Goal: Transaction & Acquisition: Book appointment/travel/reservation

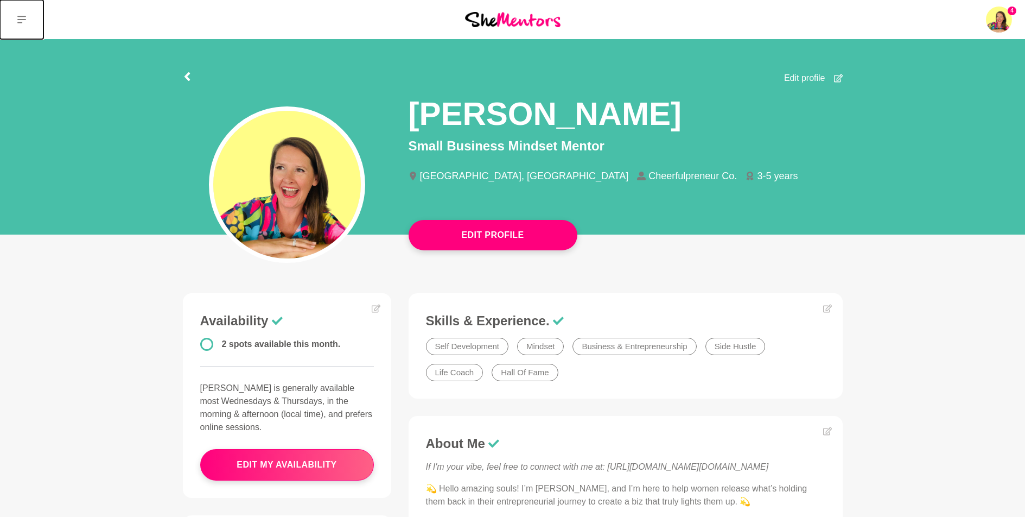
click at [24, 15] on icon at bounding box center [21, 19] width 9 height 9
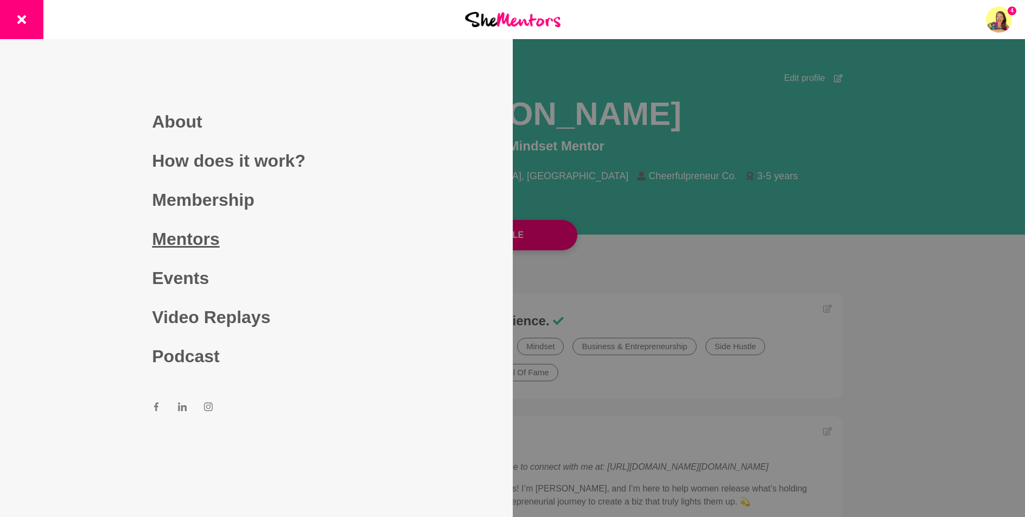
click at [182, 234] on link "Mentors" at bounding box center [256, 238] width 208 height 39
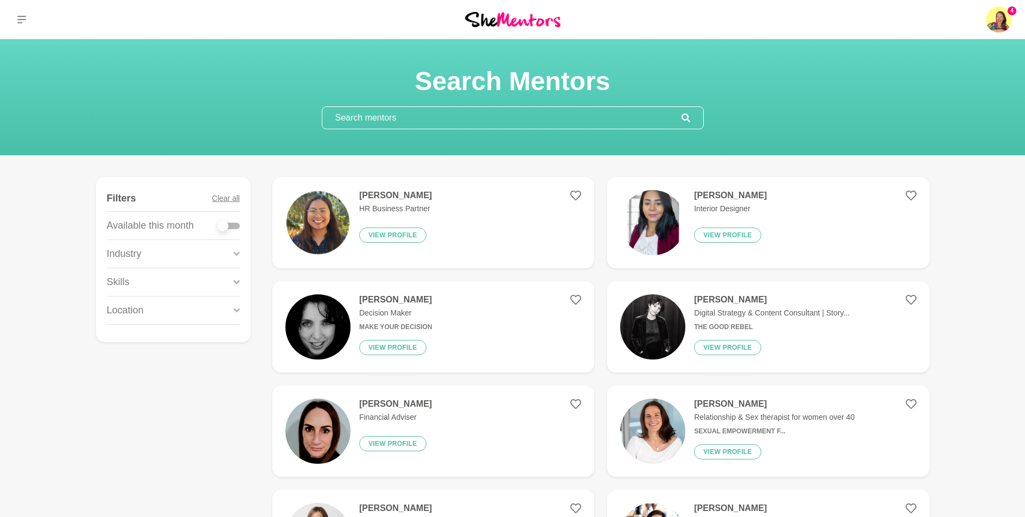
click at [385, 123] on input "text" at bounding box center [501, 118] width 359 height 22
paste input "https://www.cheerfulpreneur.co/podcast"
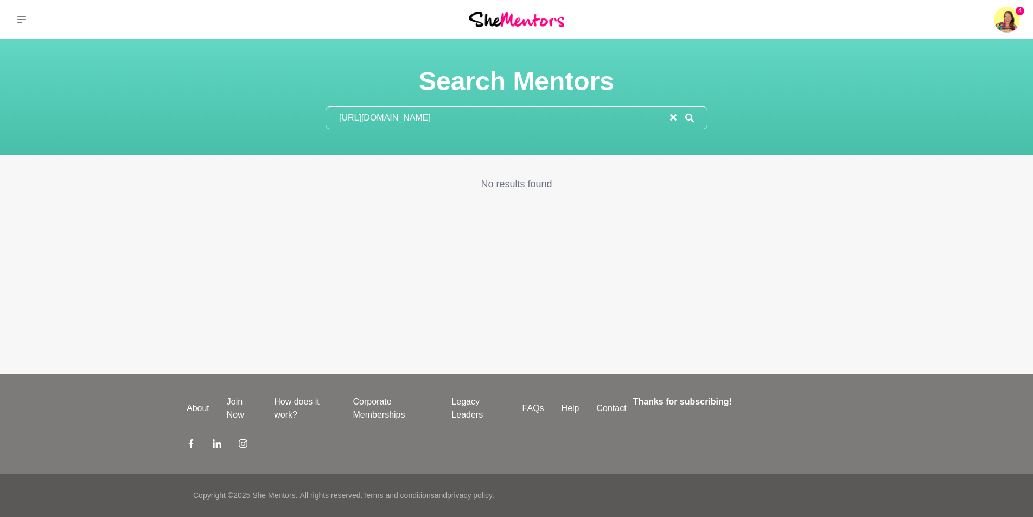
drag, startPoint x: 513, startPoint y: 120, endPoint x: 333, endPoint y: 120, distance: 180.7
click at [333, 120] on input "https://www.cheerfulpreneur.co/podcast" at bounding box center [498, 118] width 344 height 22
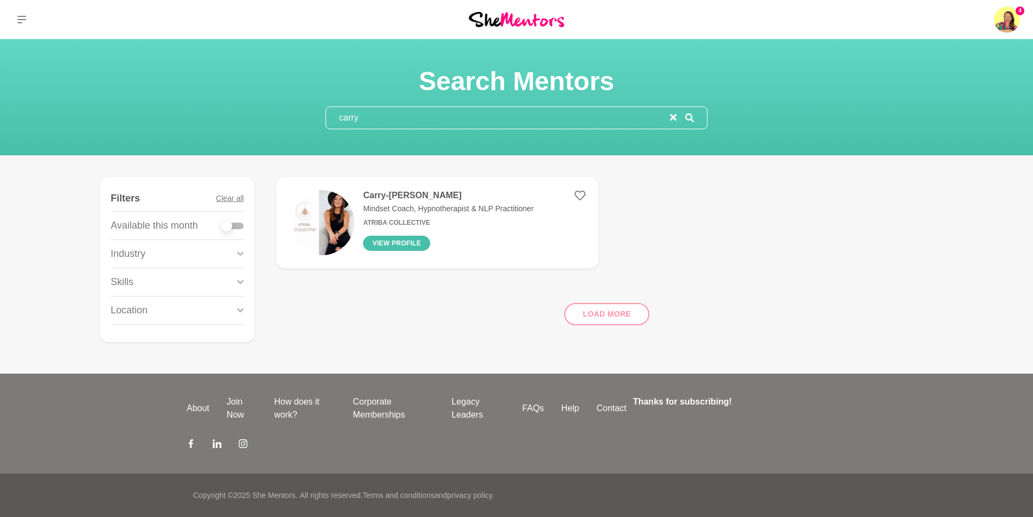
type input "carry"
click at [404, 237] on button "View profile" at bounding box center [396, 242] width 67 height 15
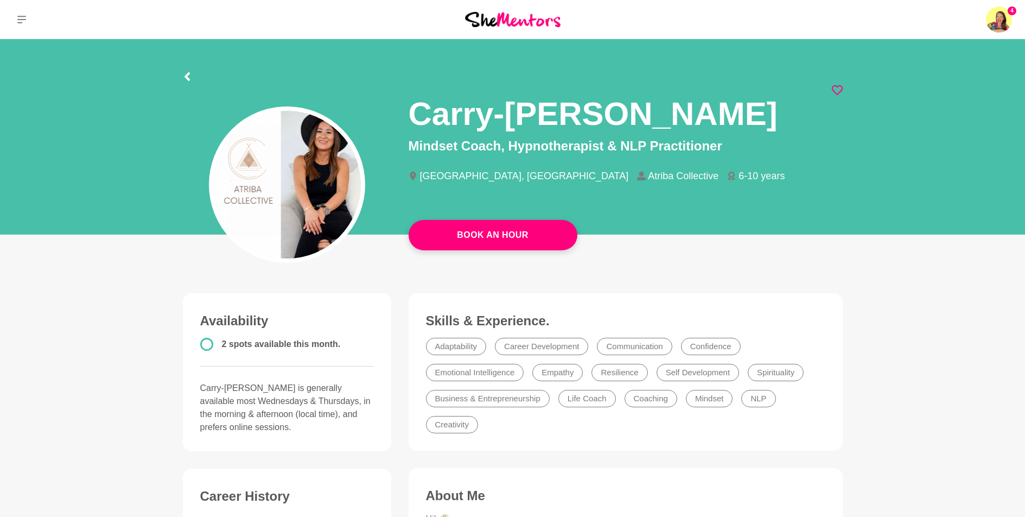
click at [838, 88] on icon at bounding box center [837, 90] width 11 height 11
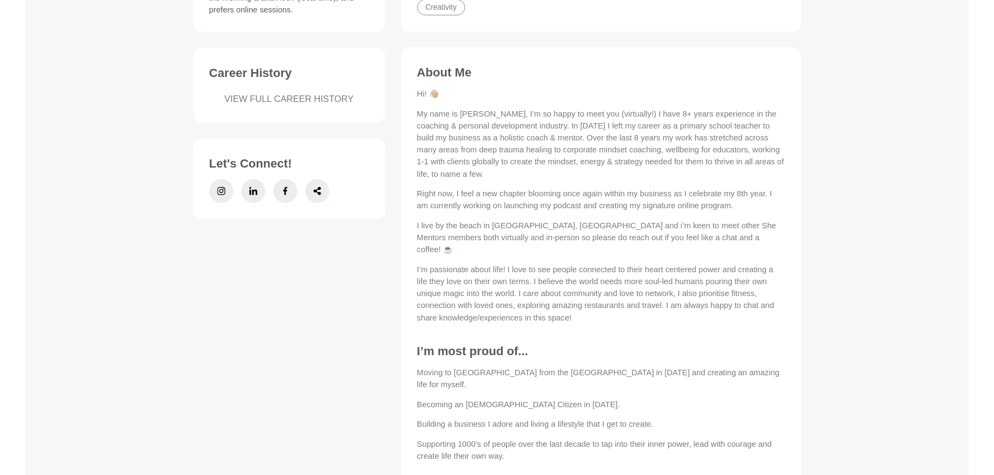
scroll to position [418, 0]
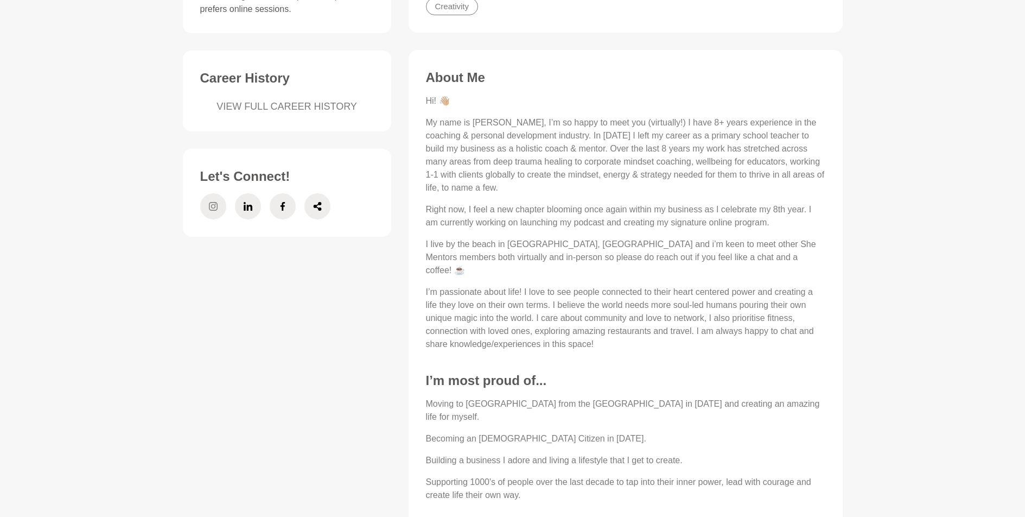
click at [216, 206] on icon at bounding box center [213, 206] width 9 height 9
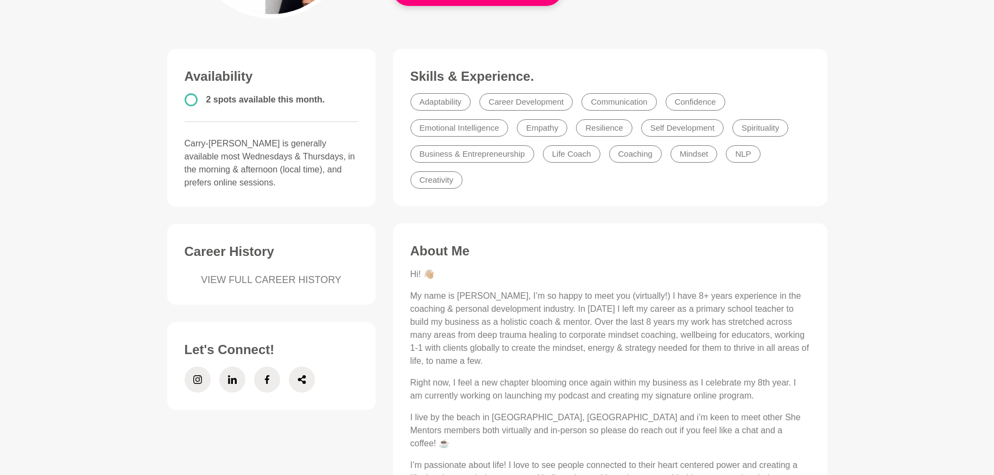
scroll to position [0, 0]
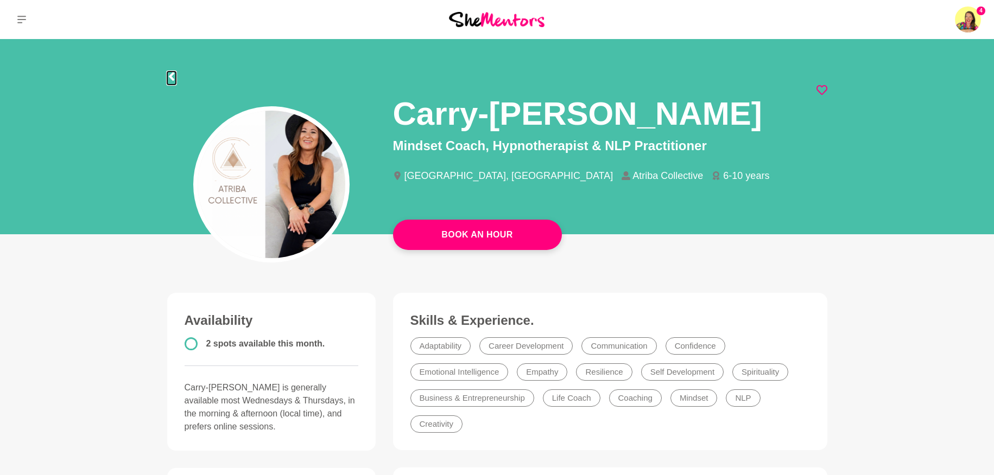
click at [172, 78] on icon at bounding box center [170, 76] width 5 height 9
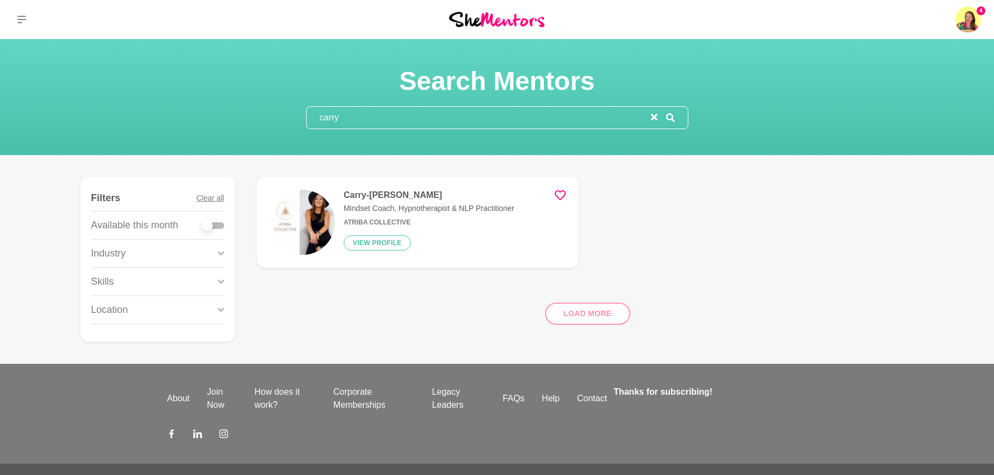
drag, startPoint x: 340, startPoint y: 122, endPoint x: 316, endPoint y: 121, distance: 24.4
click at [316, 121] on input "carry" at bounding box center [479, 118] width 344 height 22
paste input "Eloise"
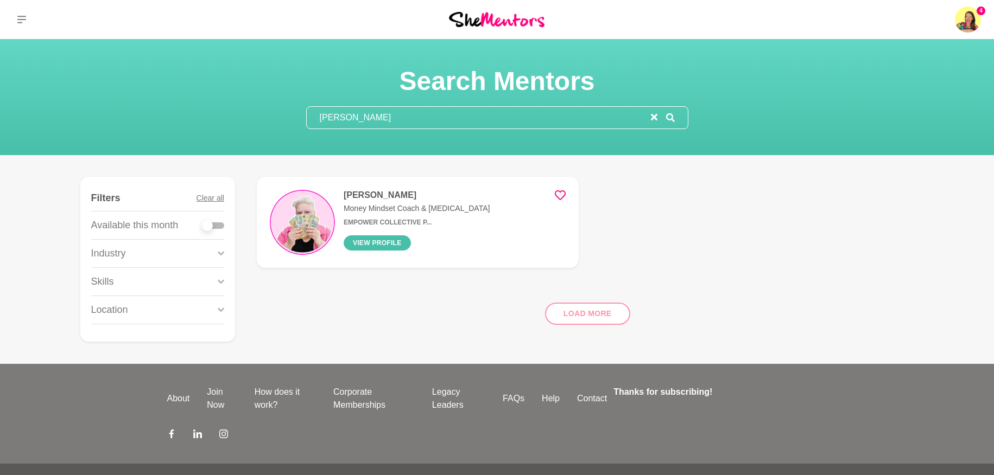
type input "Eloise"
click at [370, 237] on button "View profile" at bounding box center [376, 242] width 67 height 15
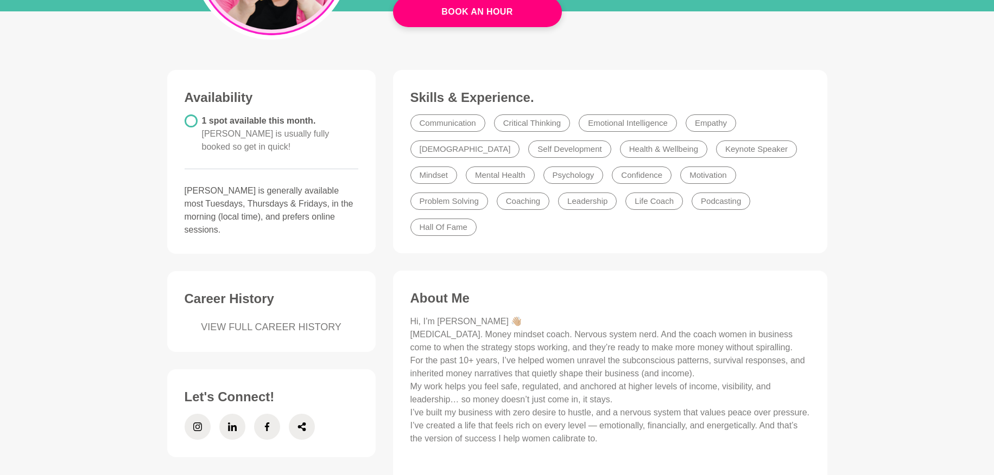
scroll to position [265, 0]
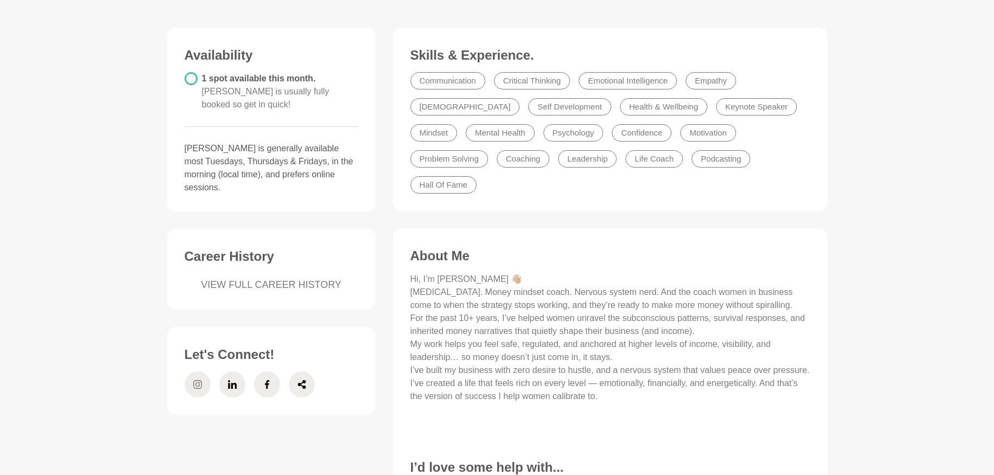
click at [195, 372] on icon at bounding box center [197, 385] width 9 height 26
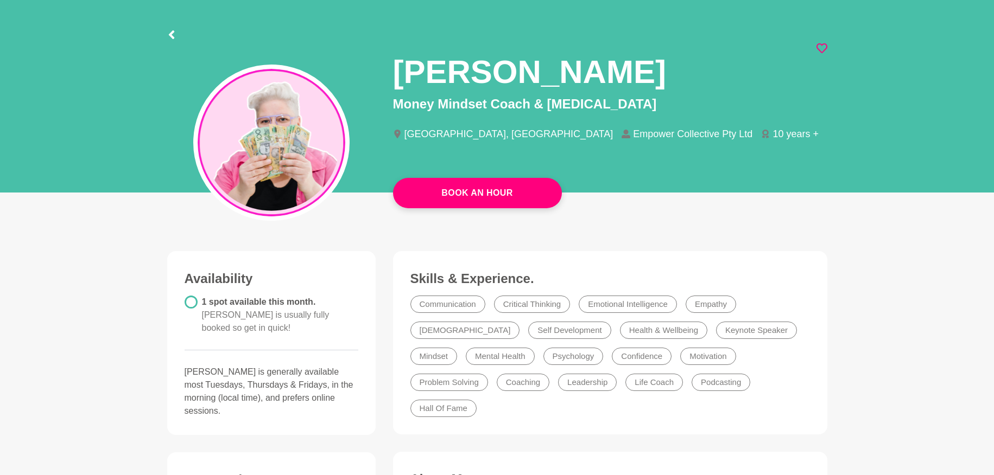
scroll to position [0, 0]
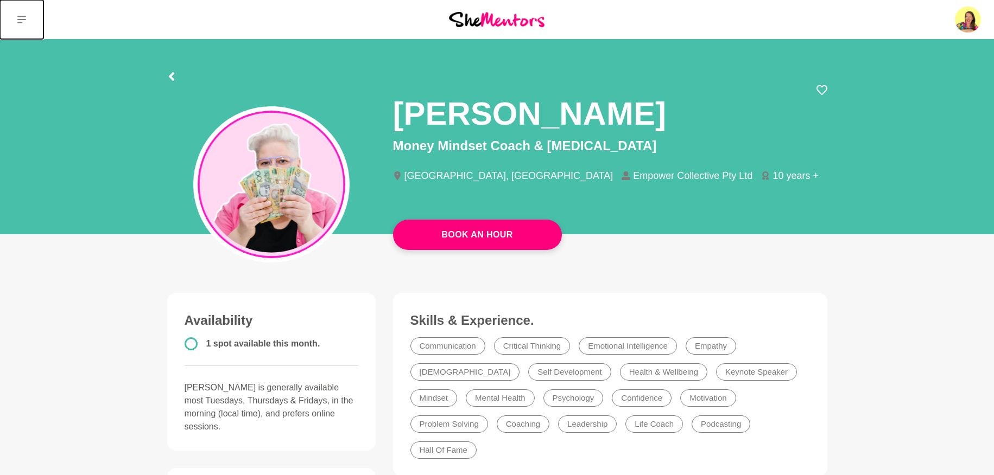
click at [23, 18] on icon at bounding box center [21, 19] width 9 height 9
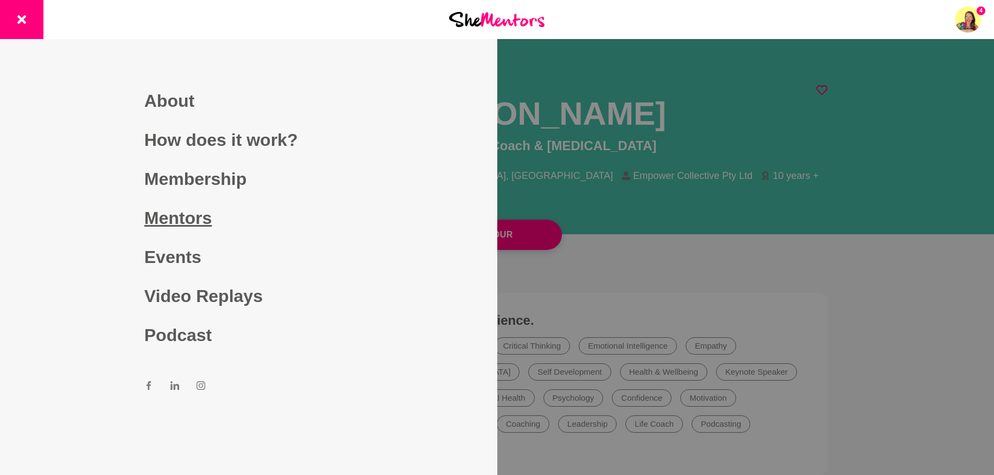
click at [183, 220] on link "Mentors" at bounding box center [248, 218] width 208 height 39
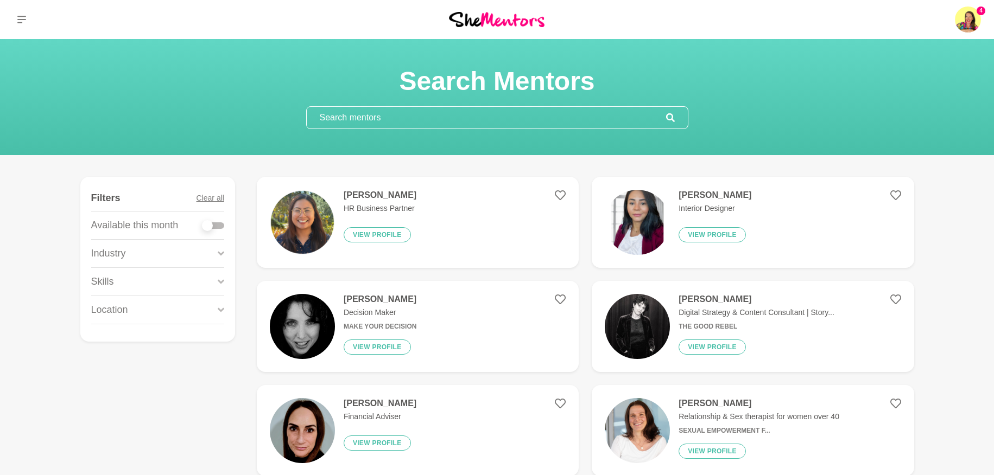
click at [352, 117] on input "text" at bounding box center [486, 118] width 359 height 22
paste input "[PERSON_NAME]"
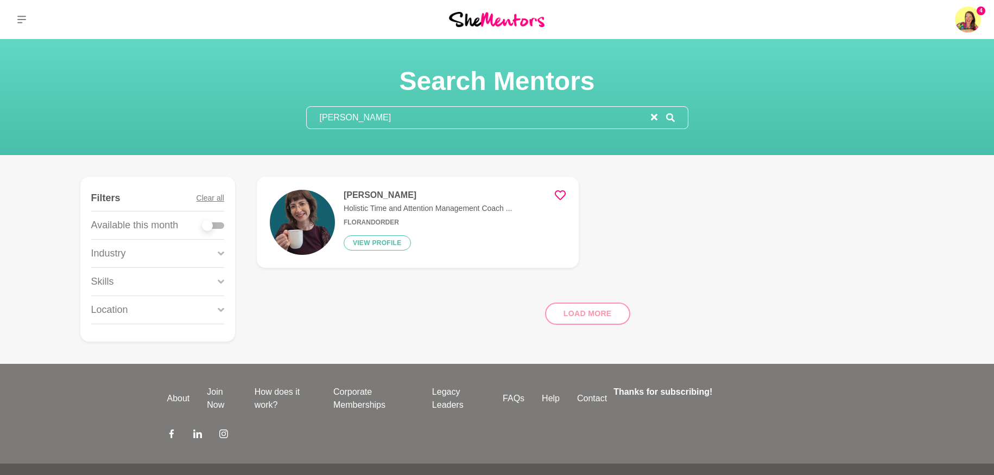
type input "[PERSON_NAME]"
click at [378, 245] on button "View profile" at bounding box center [376, 242] width 67 height 15
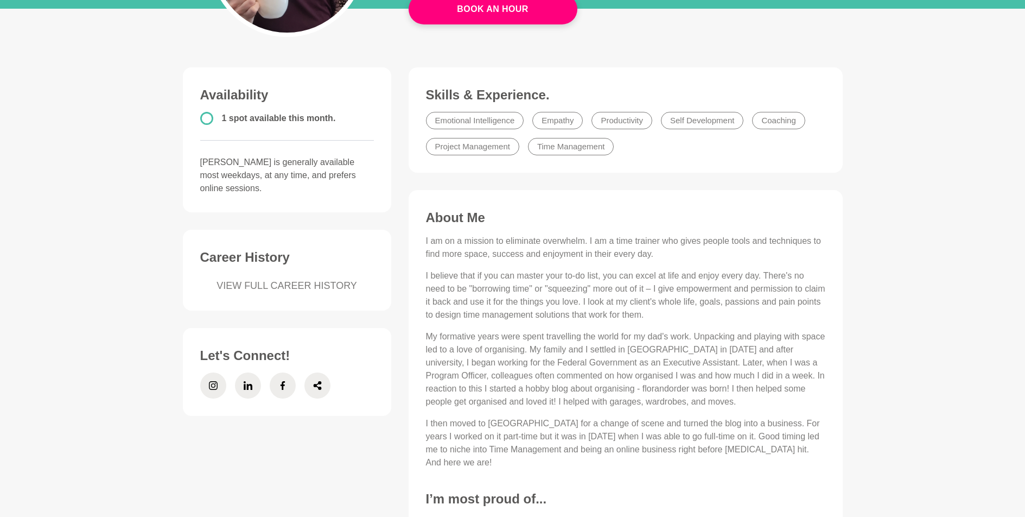
scroll to position [238, 0]
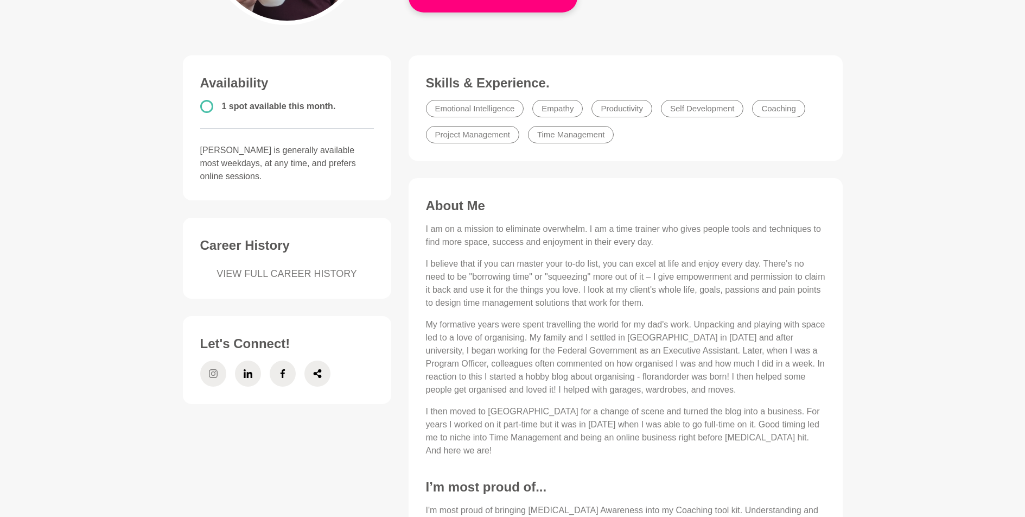
click at [214, 371] on icon at bounding box center [213, 373] width 9 height 26
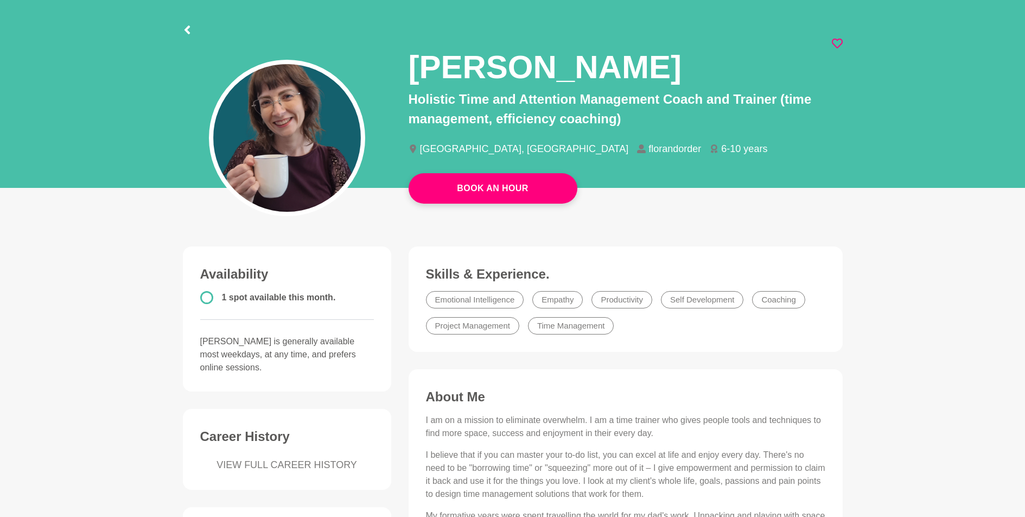
scroll to position [35, 0]
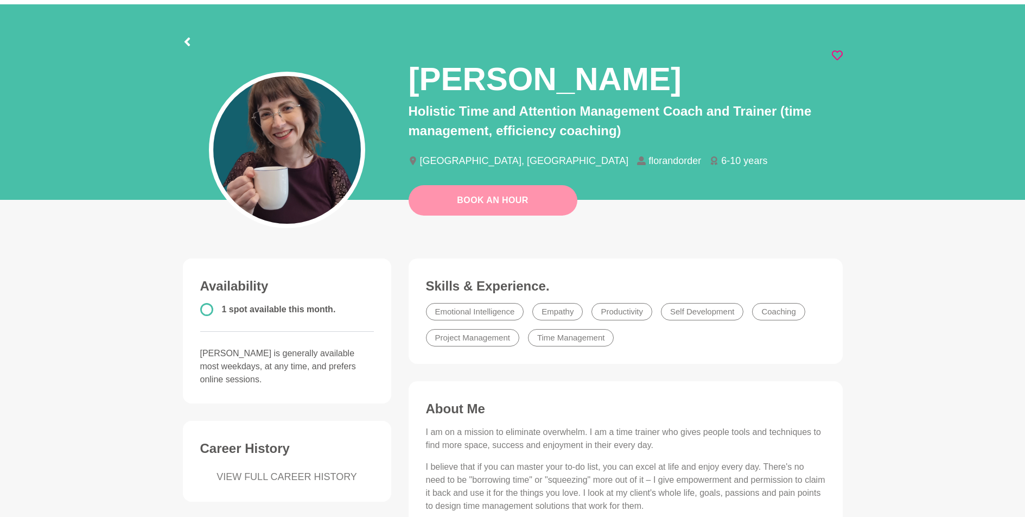
click at [515, 203] on link "Book An Hour" at bounding box center [493, 200] width 169 height 30
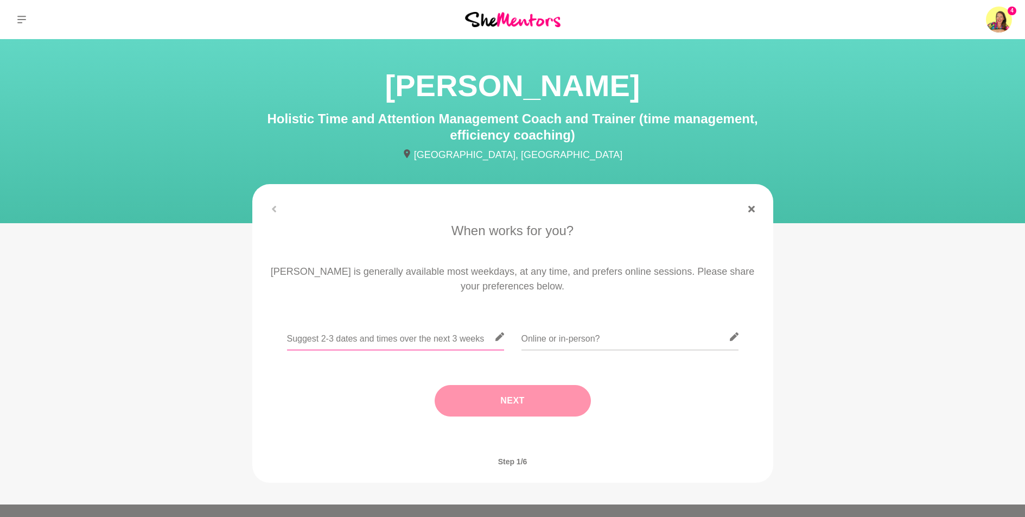
click at [389, 339] on input "text" at bounding box center [395, 336] width 217 height 27
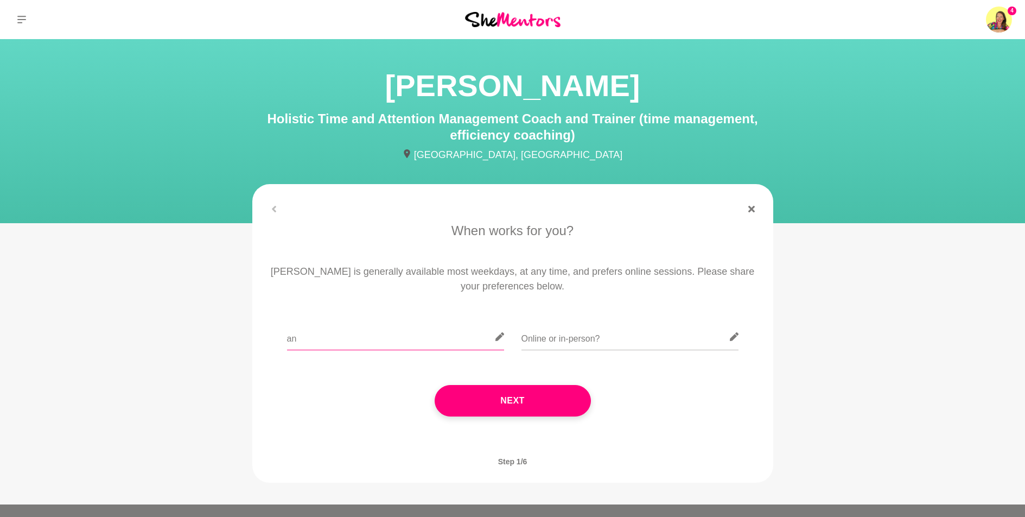
type input "a"
click at [308, 338] on input "Wed or Thurs" at bounding box center [395, 336] width 217 height 27
click at [317, 338] on input "[DATE] or Thurs" at bounding box center [395, 336] width 217 height 27
click at [380, 339] on input "[DATE] or Thurs" at bounding box center [395, 336] width 217 height 27
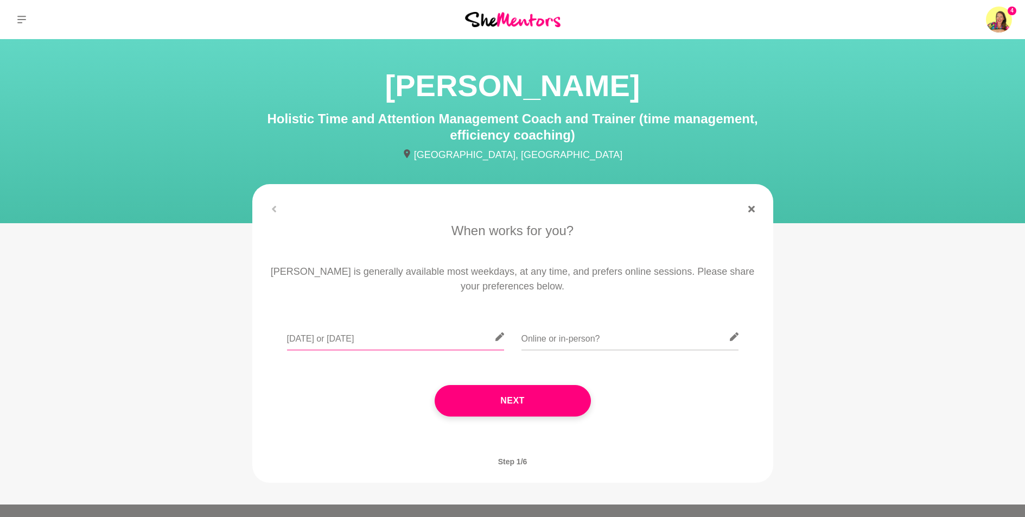
scroll to position [4, 0]
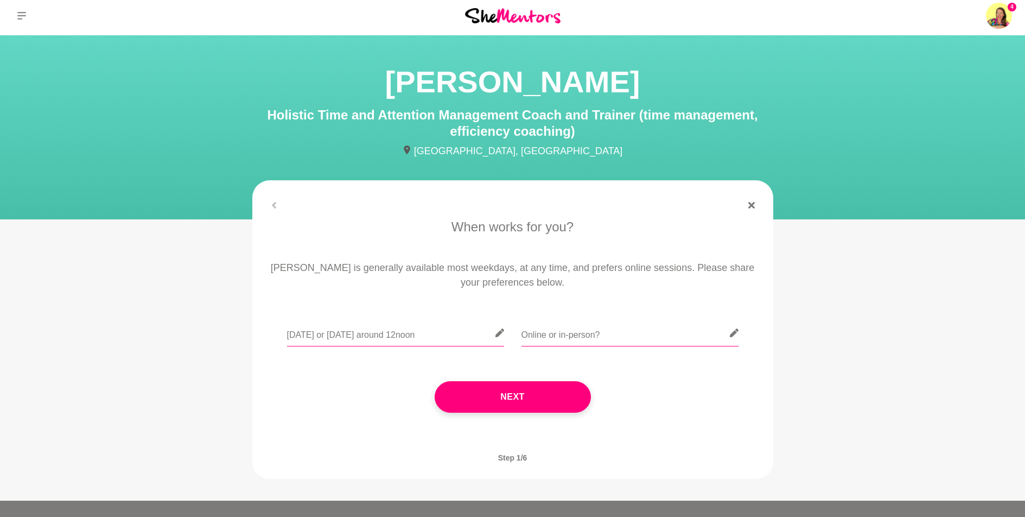
type input "[DATE] or [DATE] around 12noon"
click at [539, 340] on input "text" at bounding box center [629, 333] width 217 height 27
type input "online"
click at [466, 331] on input "[DATE] or [DATE] around 12noon" at bounding box center [395, 333] width 217 height 27
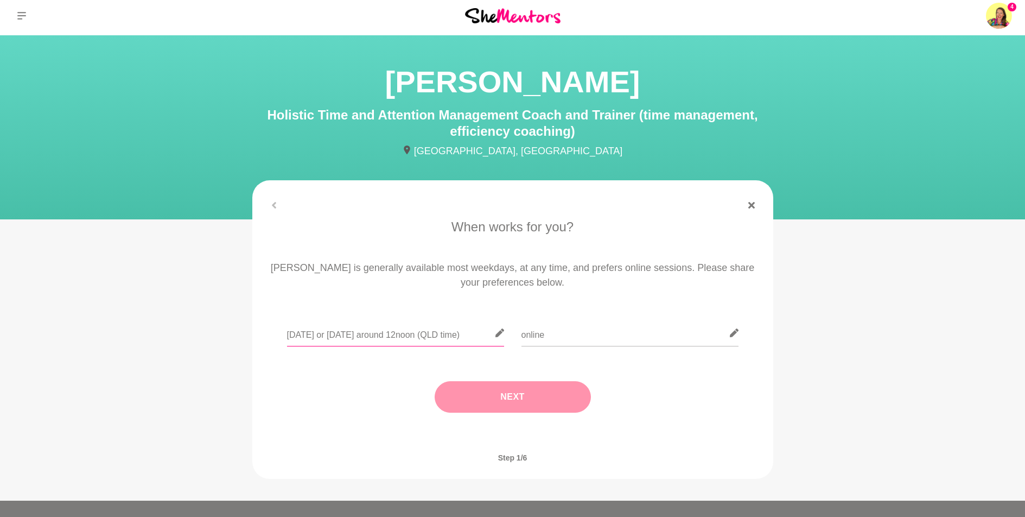
type input "[DATE] or [DATE] around 12noon (QLD time)"
click at [521, 392] on button "Next" at bounding box center [513, 396] width 156 height 31
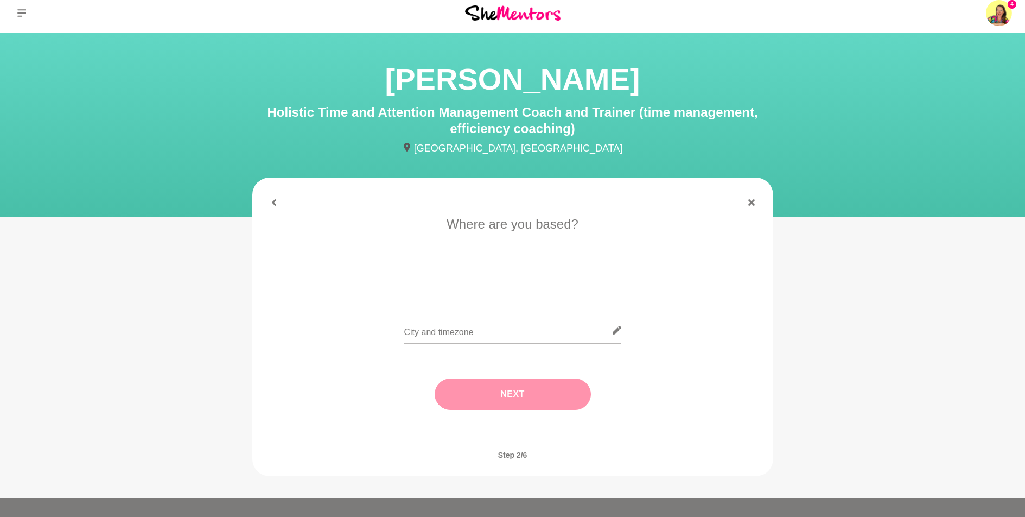
scroll to position [8, 0]
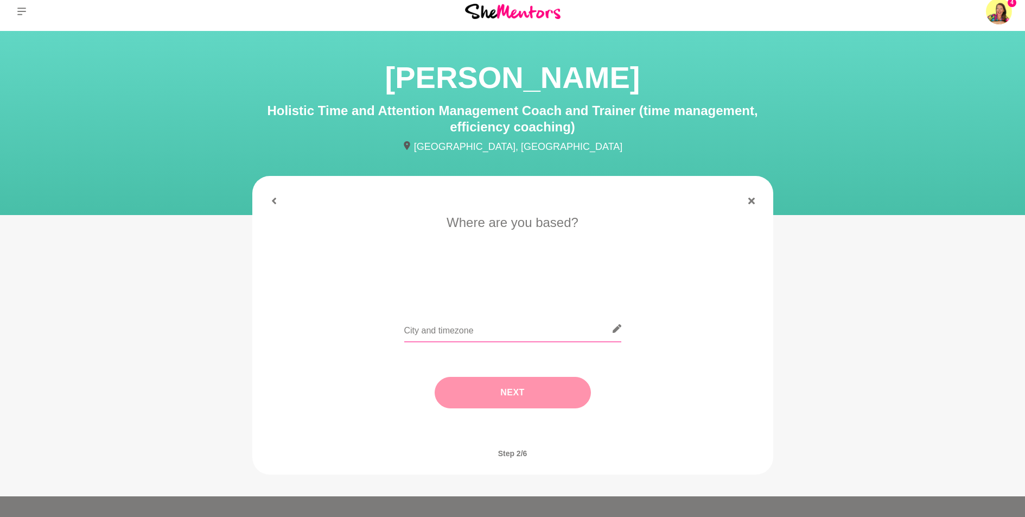
click at [431, 327] on input "text" at bounding box center [512, 328] width 217 height 27
type input "sunshine coast, [GEOGRAPHIC_DATA]"
click at [530, 386] on button "Next" at bounding box center [513, 392] width 156 height 31
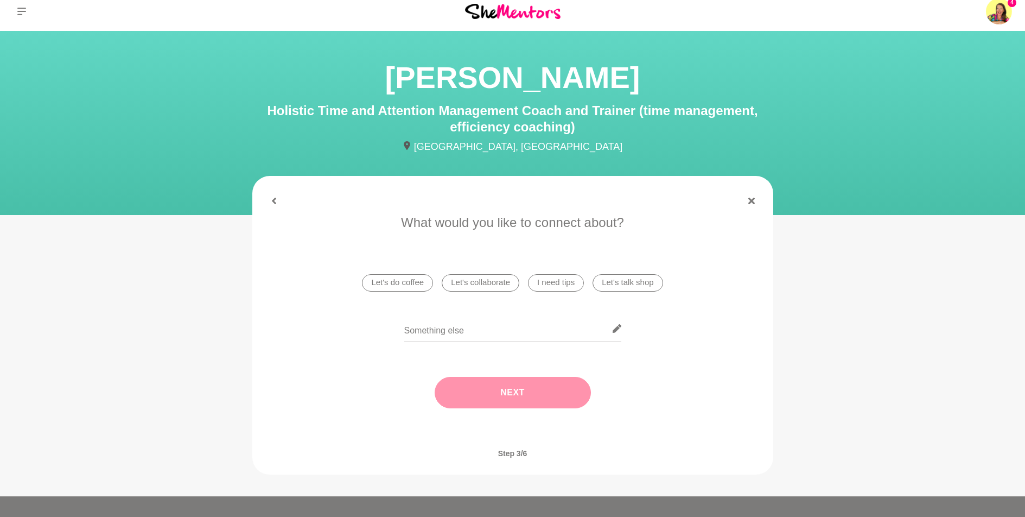
click at [558, 286] on li "I need tips" at bounding box center [556, 282] width 56 height 17
click at [540, 390] on button "Next" at bounding box center [513, 392] width 156 height 31
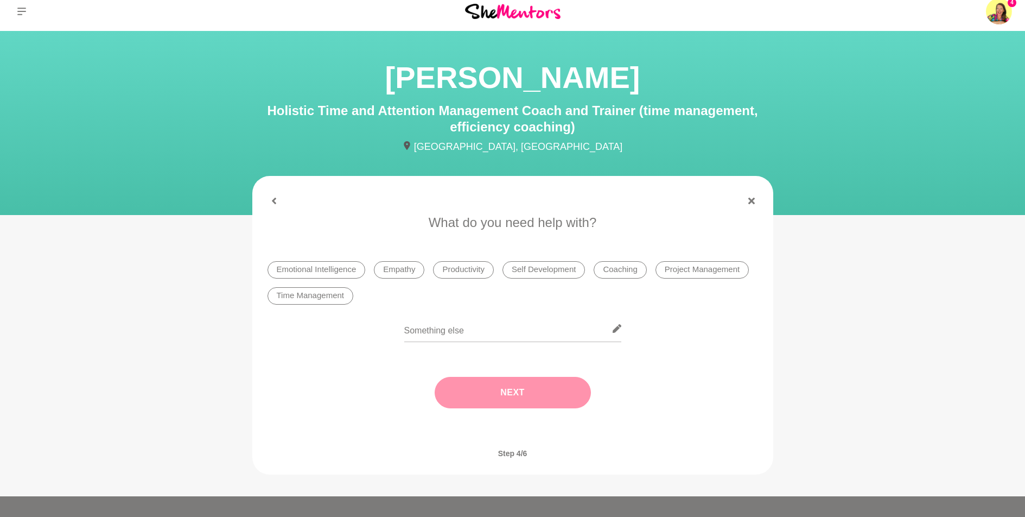
click at [466, 269] on li "Productivity" at bounding box center [463, 269] width 61 height 17
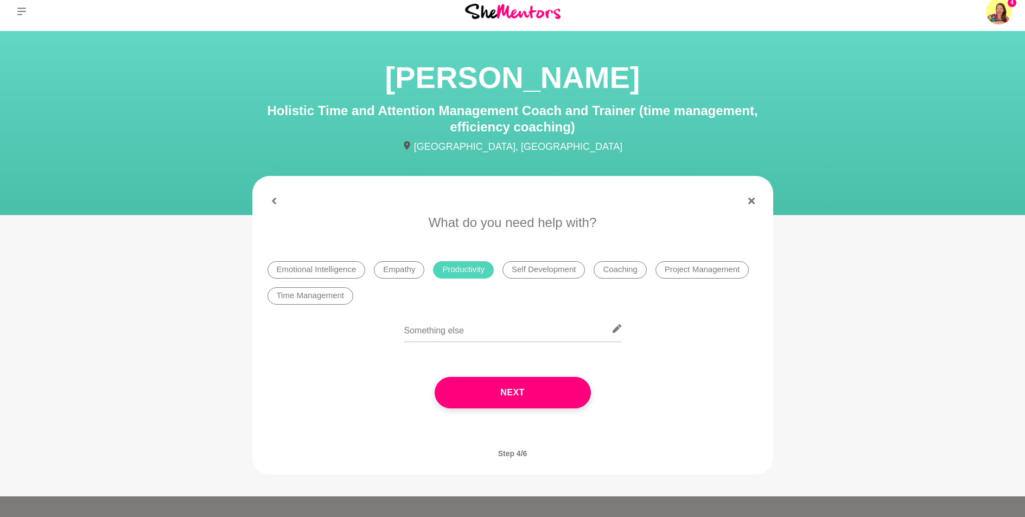
click at [351, 270] on li "Emotional Intelligence" at bounding box center [317, 269] width 98 height 17
click at [335, 295] on li "Time Management" at bounding box center [311, 295] width 86 height 17
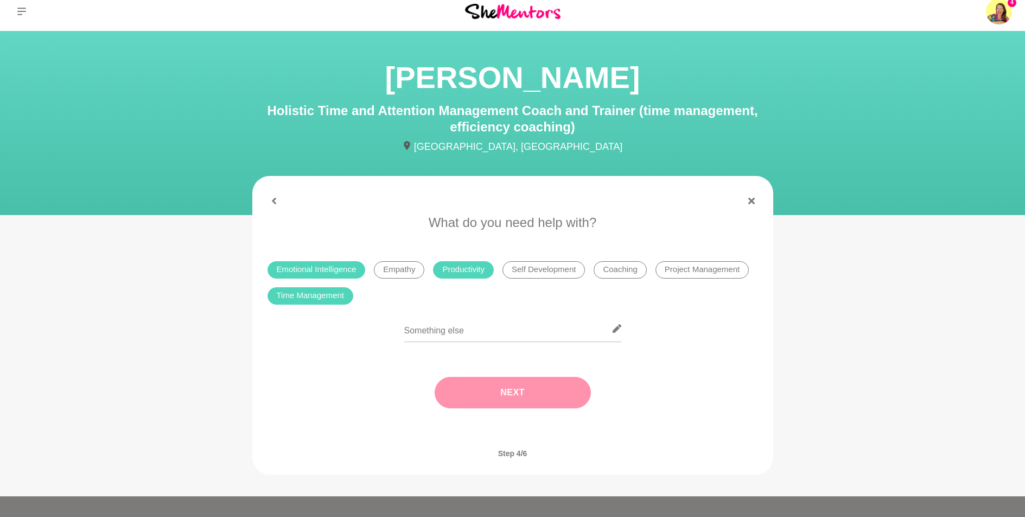
click at [531, 394] on button "Next" at bounding box center [513, 392] width 156 height 31
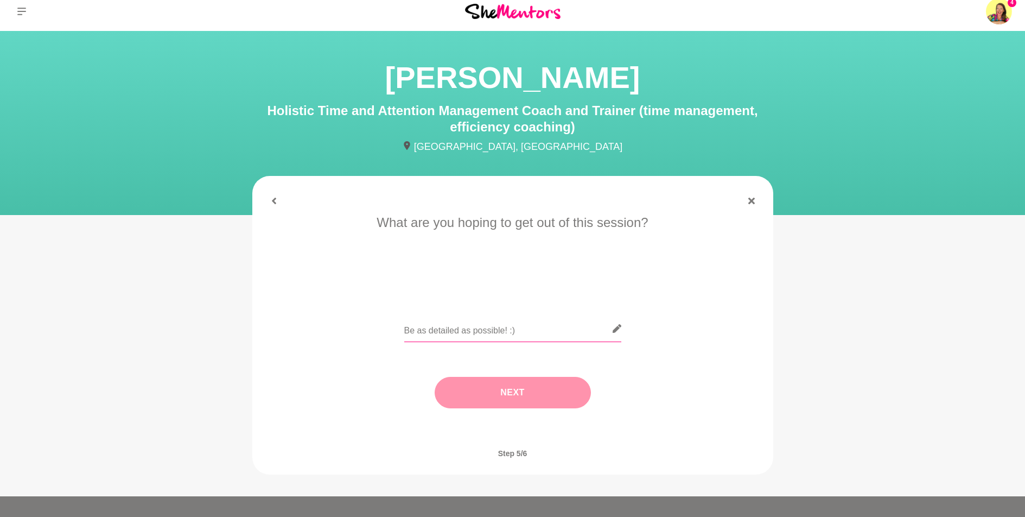
click at [453, 331] on input "text" at bounding box center [512, 328] width 217 height 27
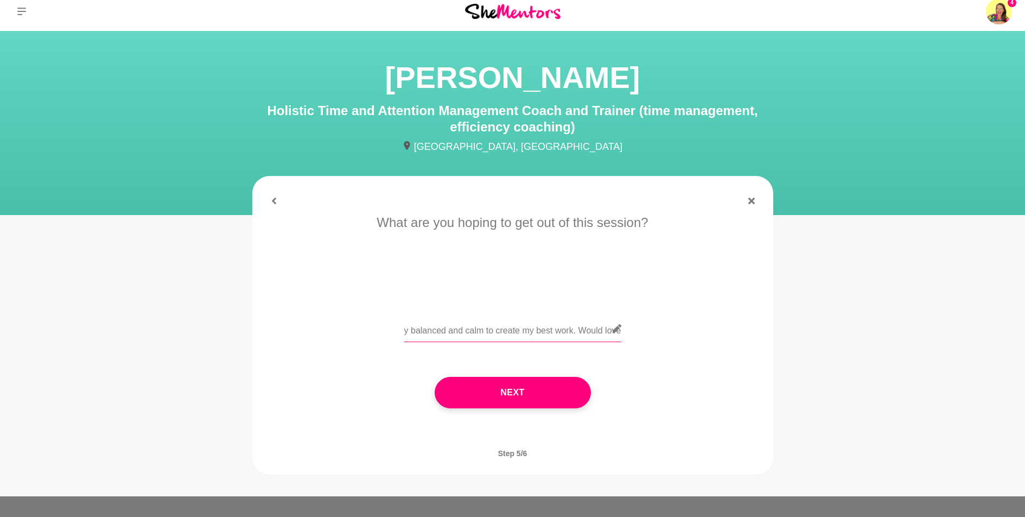
scroll to position [0, 422]
click at [576, 333] on input "The work i'm doing for my podcast is quite an emotional process, and I'm strugg…" at bounding box center [512, 328] width 217 height 27
type input "The work i'm doing for my podcast is quite an emotional process, and I'm strugg…"
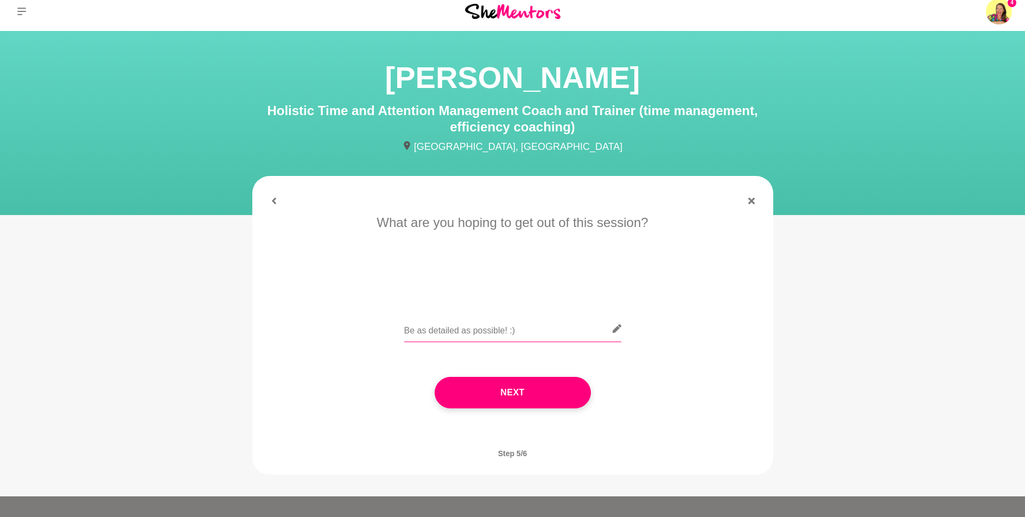
paste input "The work i'm doing for my podcast is quite an emotional, vulnerable process, an…"
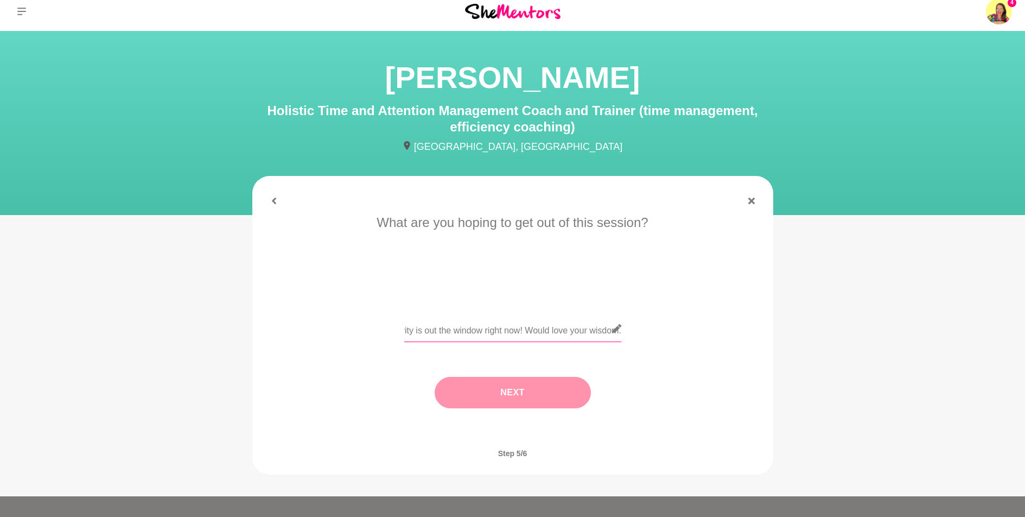
type input "The work i'm doing for my podcast is quite an emotional, vulnerable process, an…"
click at [509, 387] on button "Next" at bounding box center [513, 392] width 156 height 31
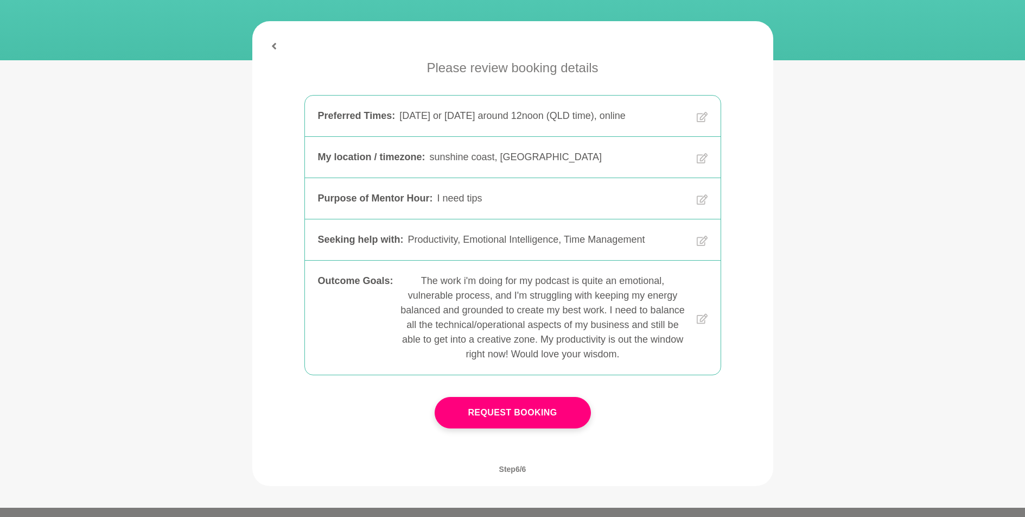
scroll to position [163, 0]
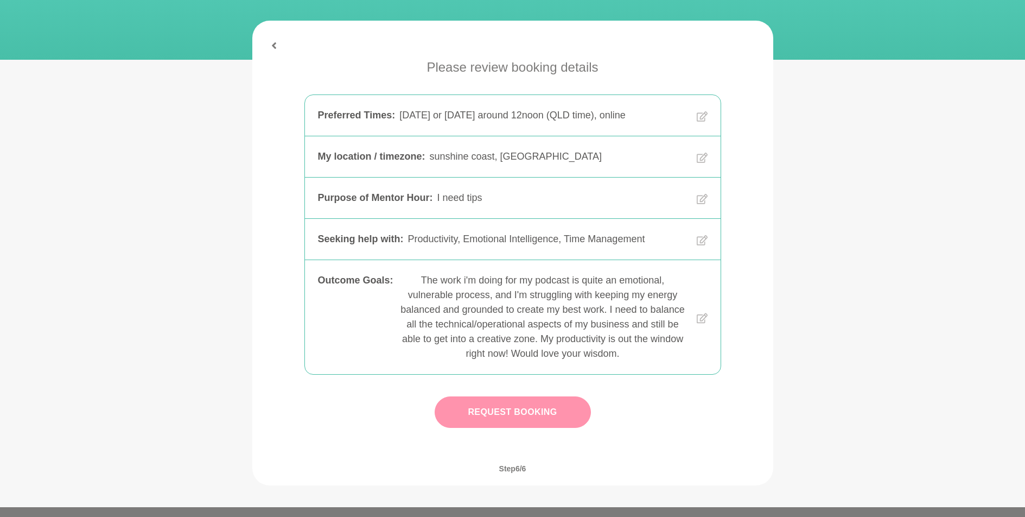
click at [540, 415] on button "Request Booking" at bounding box center [513, 411] width 156 height 31
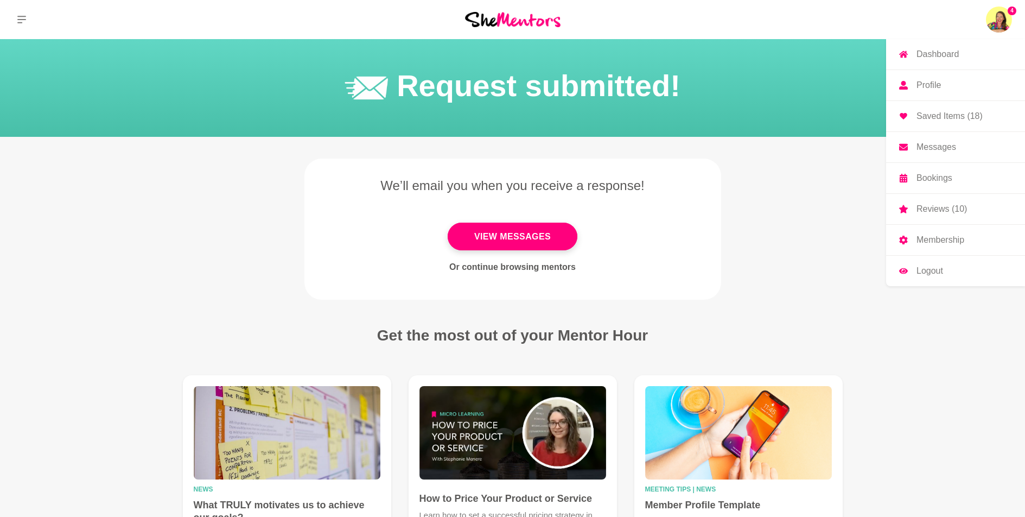
click at [938, 149] on p "Messages" at bounding box center [936, 147] width 40 height 9
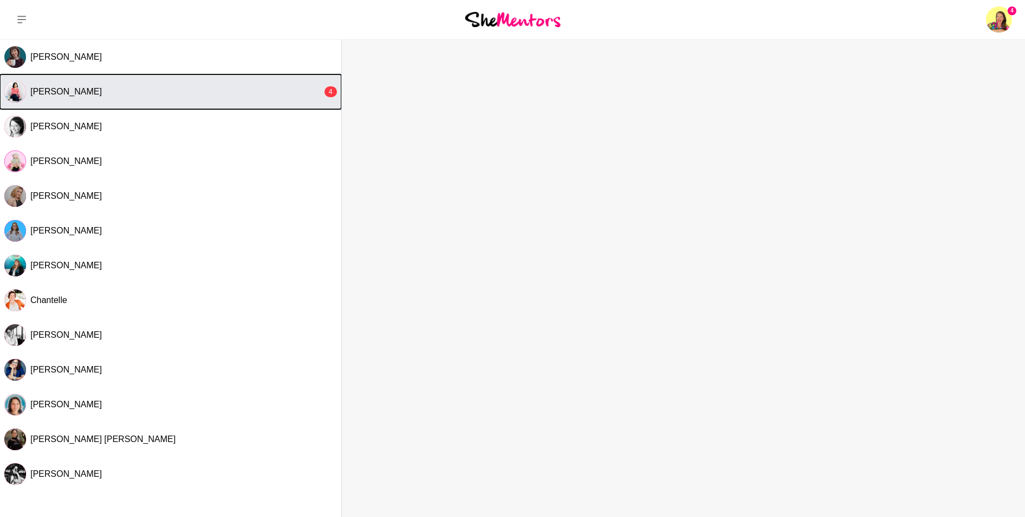
click at [97, 91] on div "[PERSON_NAME]" at bounding box center [176, 91] width 292 height 11
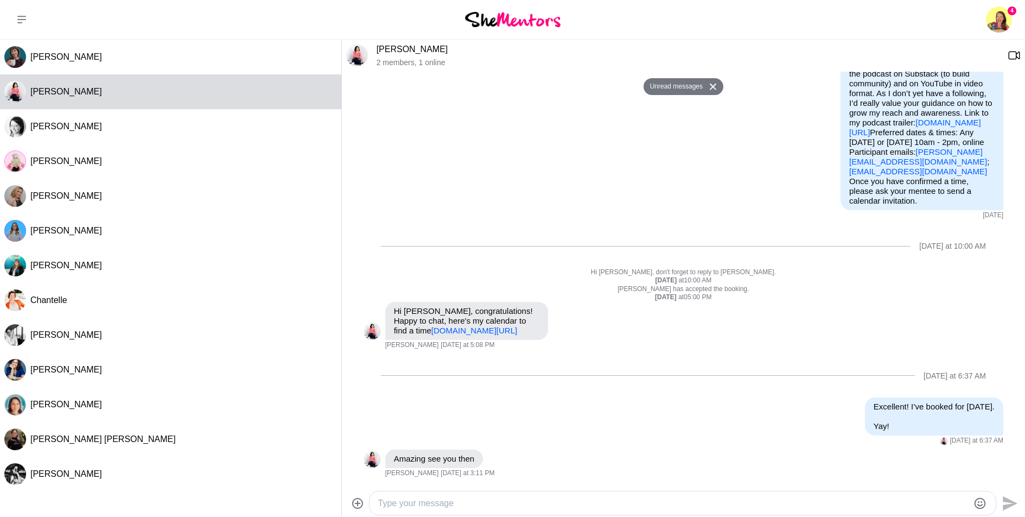
scroll to position [252, 0]
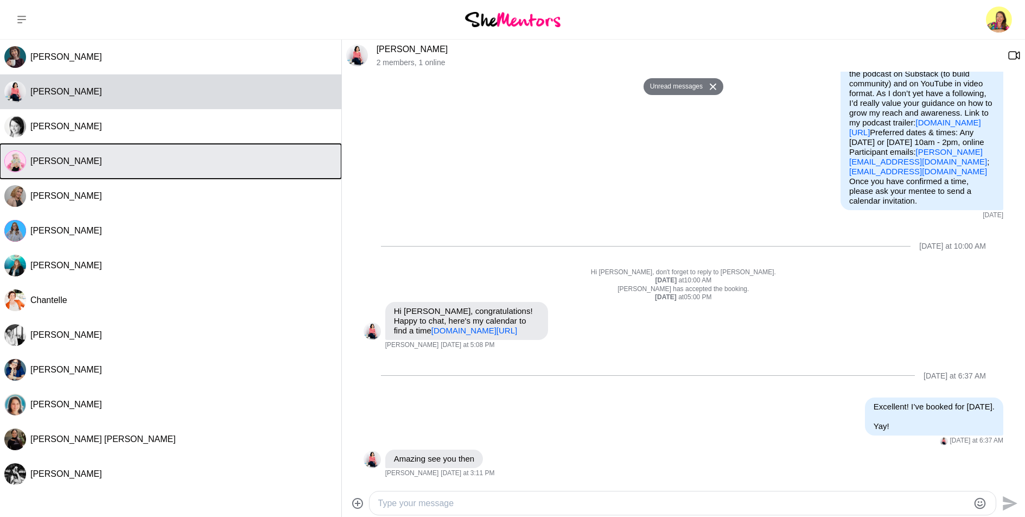
click at [137, 168] on button "[PERSON_NAME]" at bounding box center [170, 161] width 341 height 35
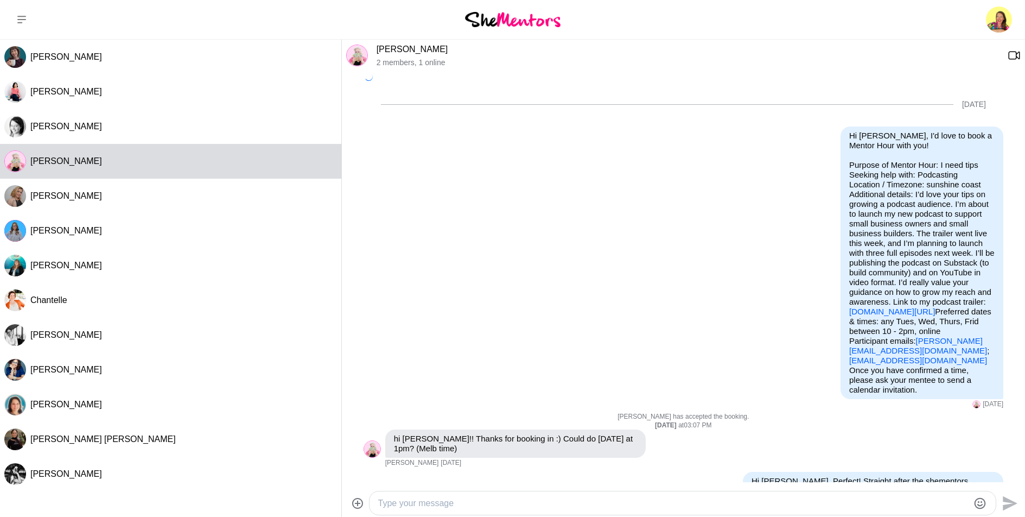
scroll to position [50, 0]
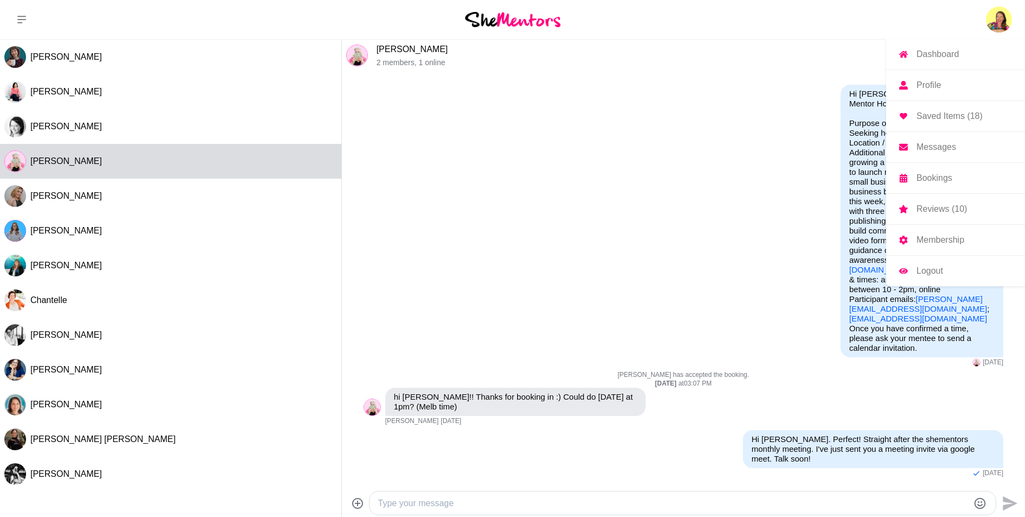
click at [996, 18] on img at bounding box center [999, 20] width 26 height 26
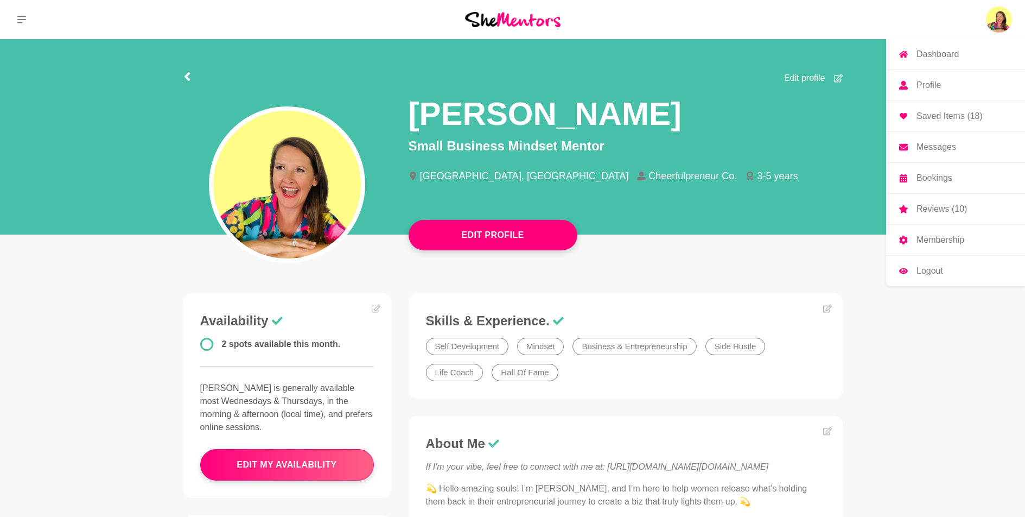
click at [920, 174] on p "Bookings" at bounding box center [934, 178] width 36 height 9
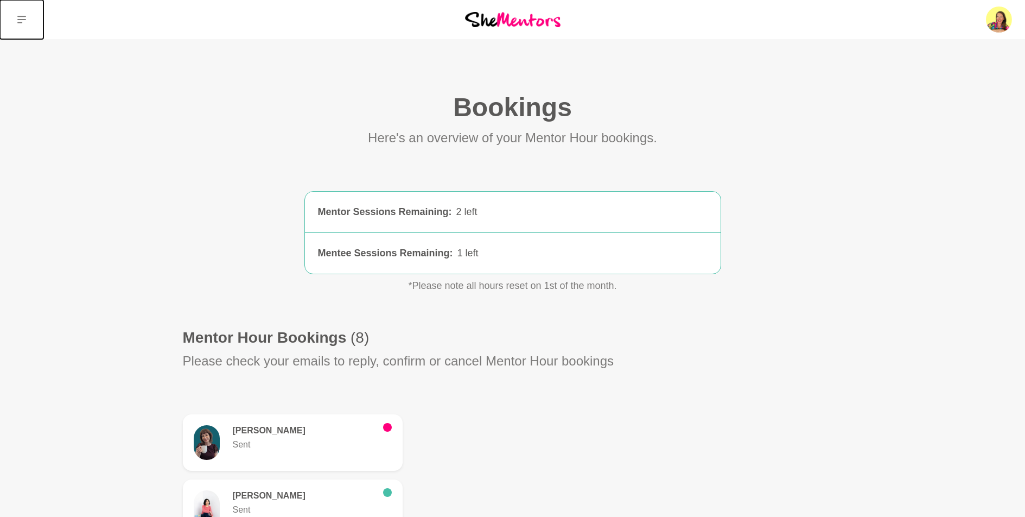
click at [15, 19] on button at bounding box center [21, 19] width 43 height 39
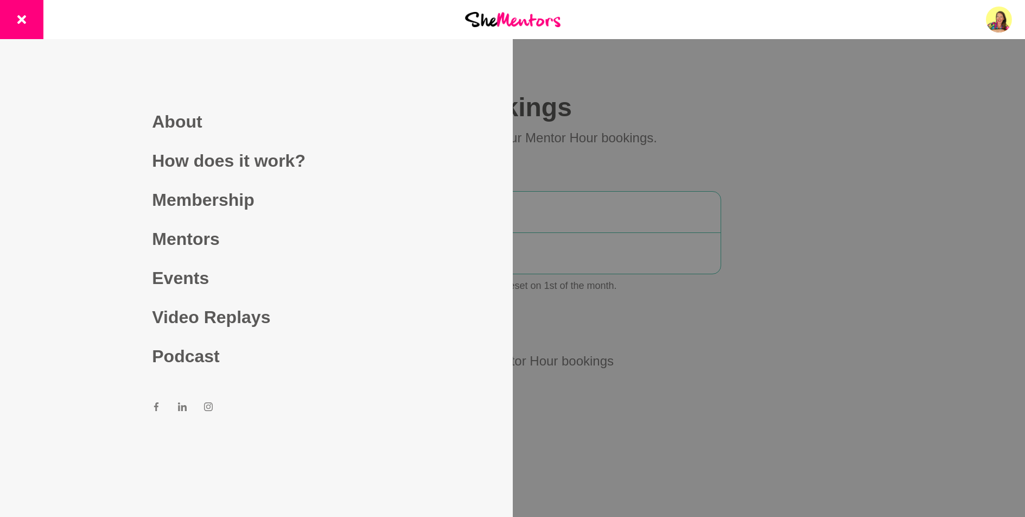
click at [628, 55] on div at bounding box center [512, 258] width 1025 height 517
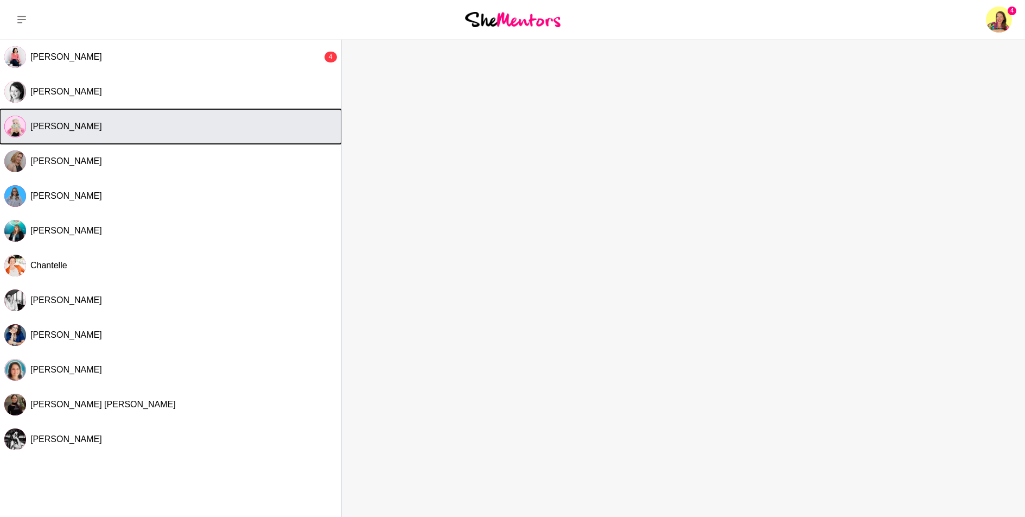
click at [69, 126] on span "[PERSON_NAME]" at bounding box center [66, 126] width 72 height 9
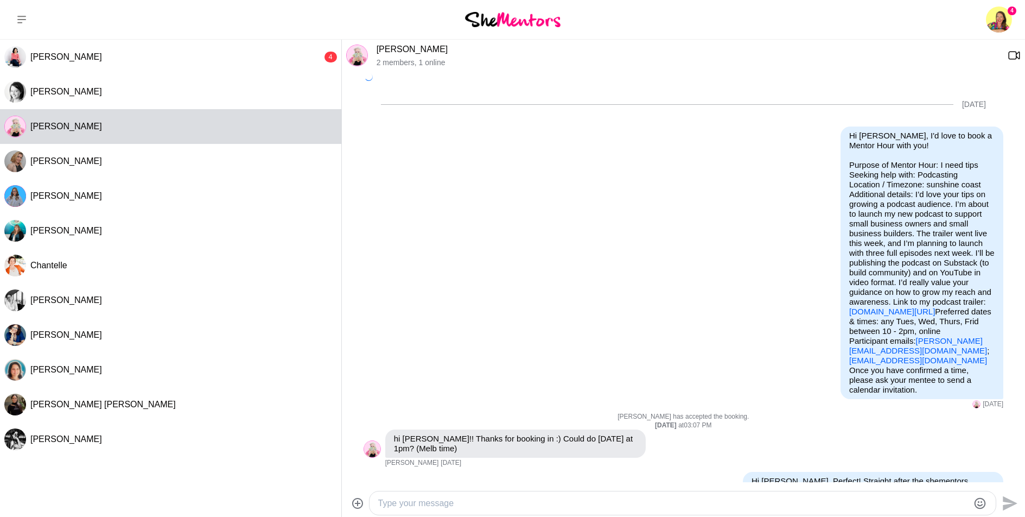
scroll to position [50, 0]
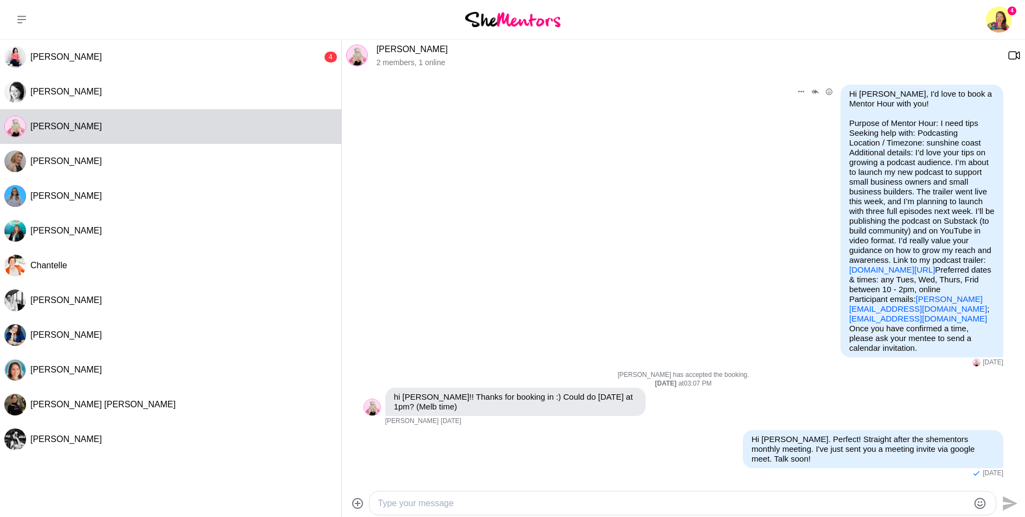
click at [938, 307] on link "[PERSON_NAME][EMAIL_ADDRESS][DOMAIN_NAME]" at bounding box center [918, 303] width 138 height 19
drag, startPoint x: 944, startPoint y: 309, endPoint x: 835, endPoint y: 310, distance: 109.1
click at [840, 310] on div "Hi Eloise Tomkins, I'd love to book a Mentor Hour with you! Purpose of Mentor H…" at bounding box center [921, 221] width 163 height 272
copy p "eloise@eloisetomkins.com ;"
